Goal: Information Seeking & Learning: Learn about a topic

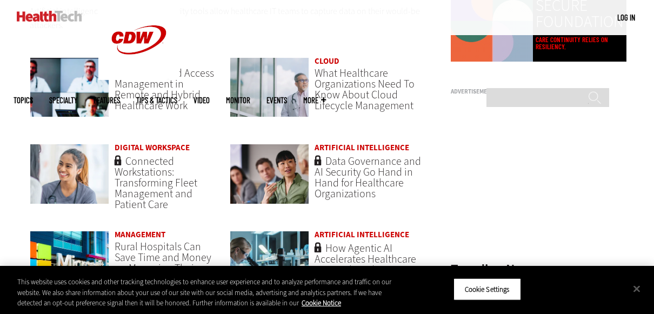
scroll to position [753, 0]
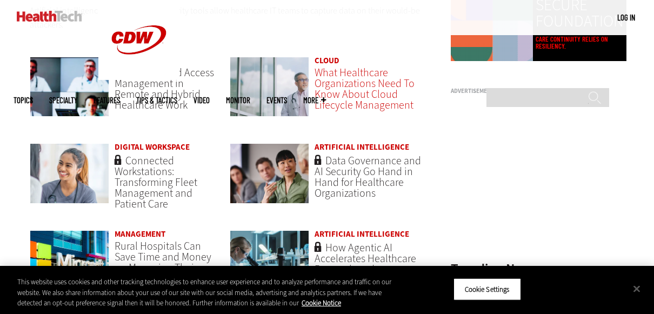
click at [348, 111] on span "What Healthcare Organizations Need To Know About Cloud Lifecycle Management" at bounding box center [365, 88] width 100 height 47
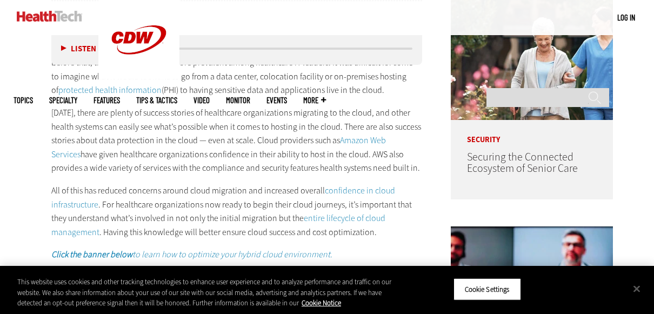
scroll to position [573, 0]
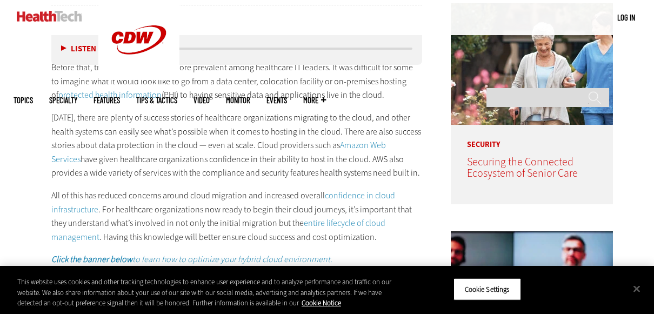
click at [513, 160] on span "Securing the Connected Ecosystem of Senior Care" at bounding box center [522, 168] width 111 height 26
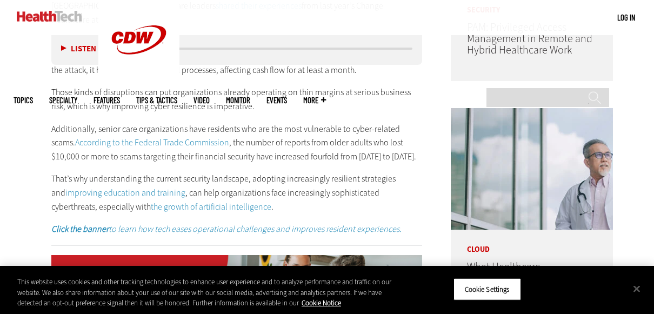
scroll to position [712, 0]
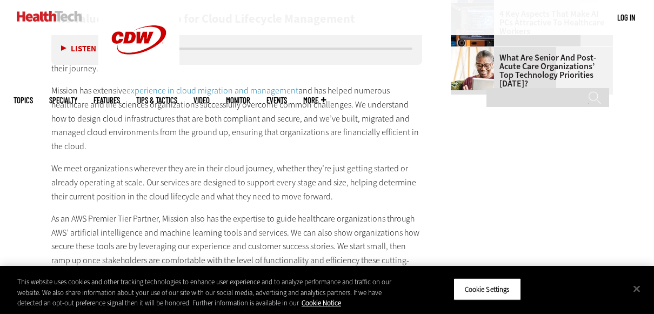
scroll to position [1578, 0]
